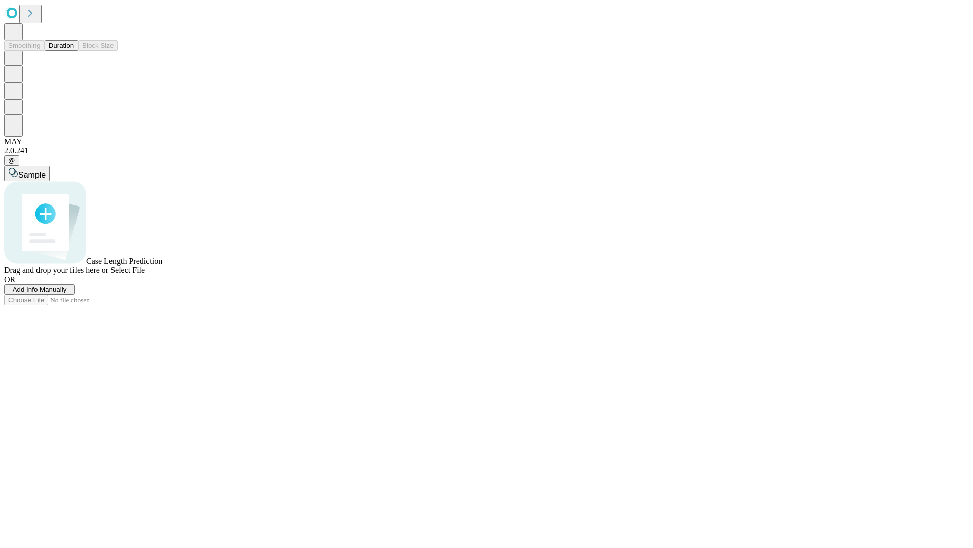
click at [74, 51] on button "Duration" at bounding box center [61, 45] width 33 height 11
click at [46, 170] on span "Sample" at bounding box center [31, 174] width 27 height 9
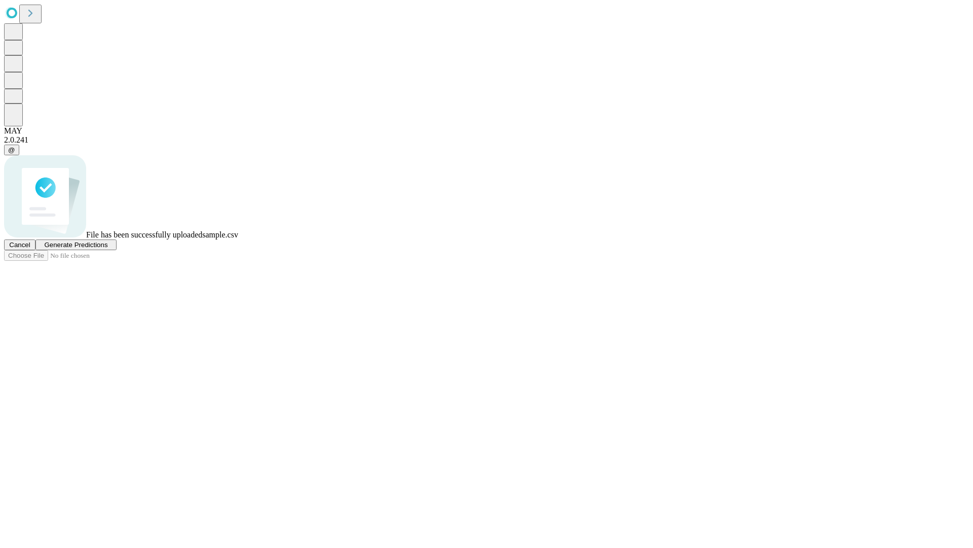
click at [107, 248] on span "Generate Predictions" at bounding box center [75, 245] width 63 height 8
